Goal: Information Seeking & Learning: Learn about a topic

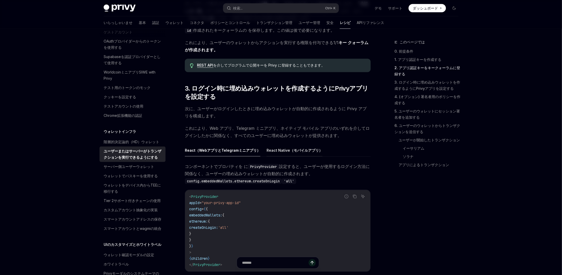
scroll to position [366, 0]
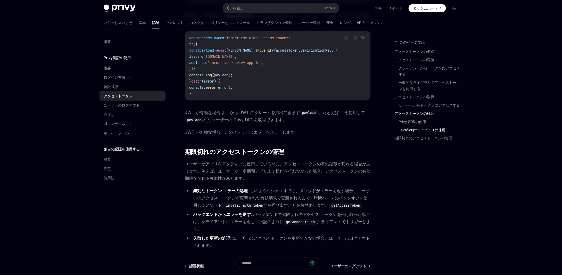
scroll to position [1238, 0]
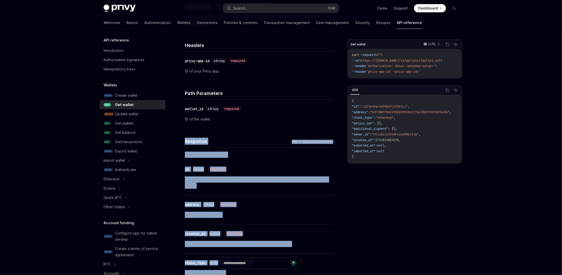
click at [216, 155] on p "Requested wallet object." at bounding box center [259, 155] width 149 height 6
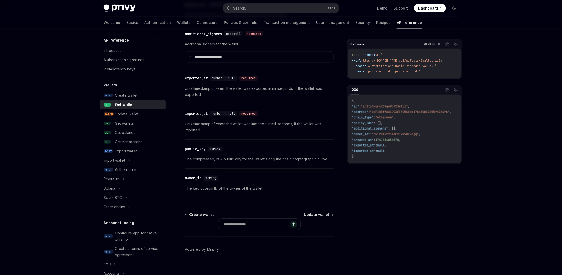
scroll to position [425, 0]
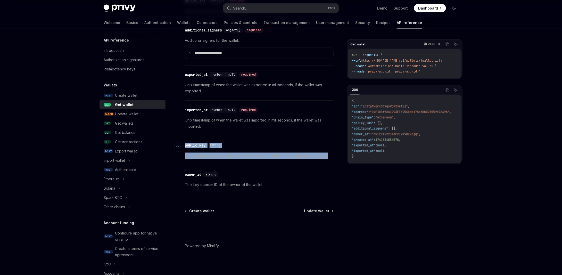
drag, startPoint x: 332, startPoint y: 154, endPoint x: 185, endPoint y: 142, distance: 147.7
click at [185, 142] on div "​ public_key string The compressed, raw public key for the wallet along the cha…" at bounding box center [259, 150] width 149 height 29
copy div "​ public_key string The compressed, raw public key for the wallet along the cha…"
